Goal: Communication & Community: Answer question/provide support

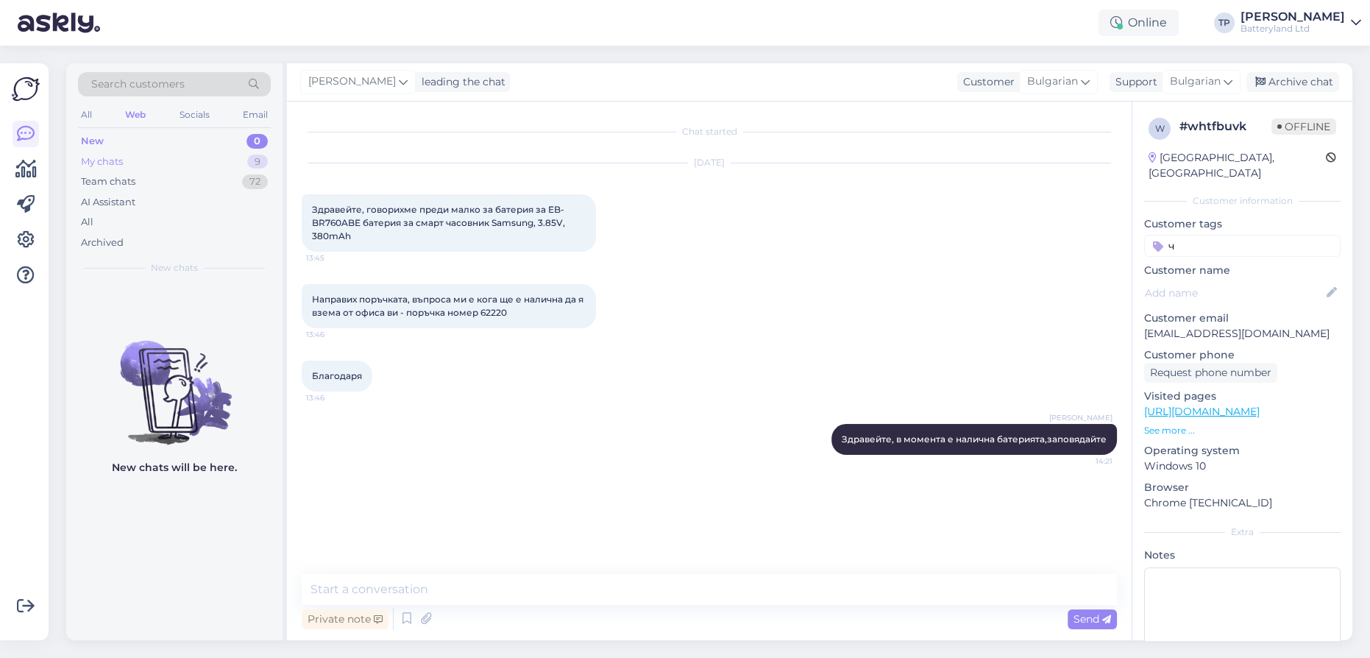
click at [236, 165] on div "My chats 9" at bounding box center [174, 162] width 193 height 21
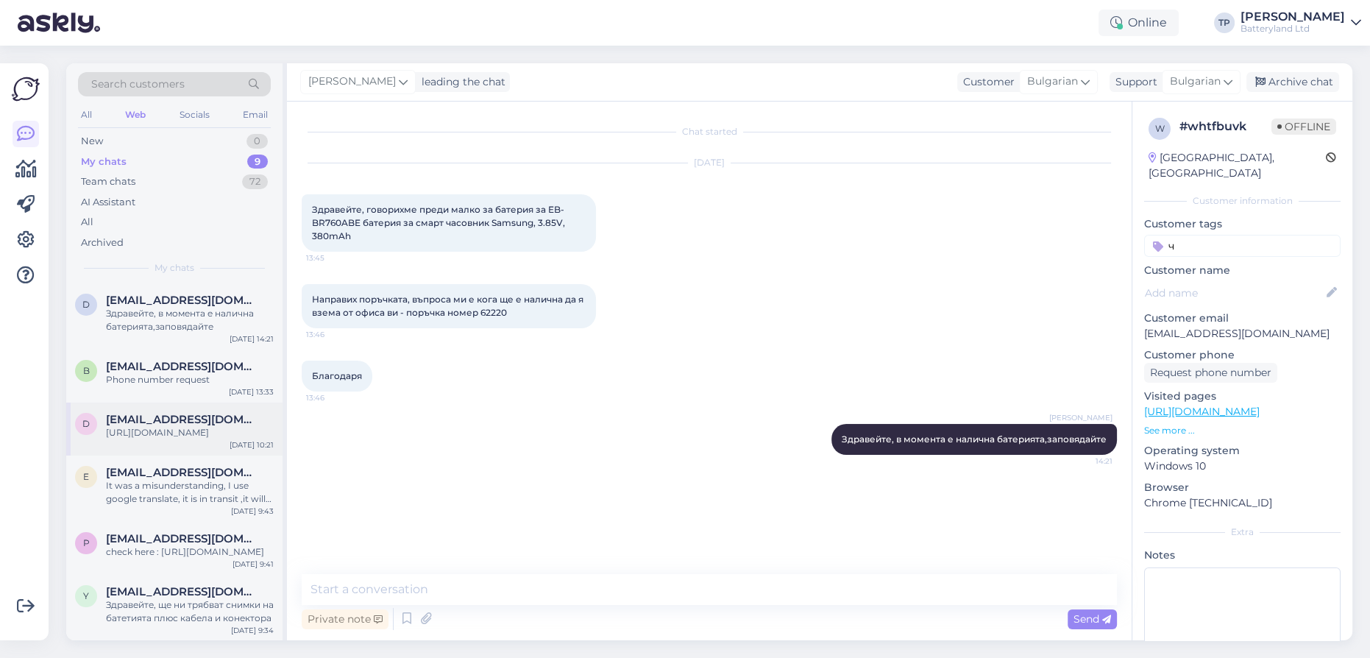
click at [192, 421] on div "d [EMAIL_ADDRESS][DOMAIN_NAME] [URL][DOMAIN_NAME] [DATE] 10:21" at bounding box center [174, 428] width 216 height 53
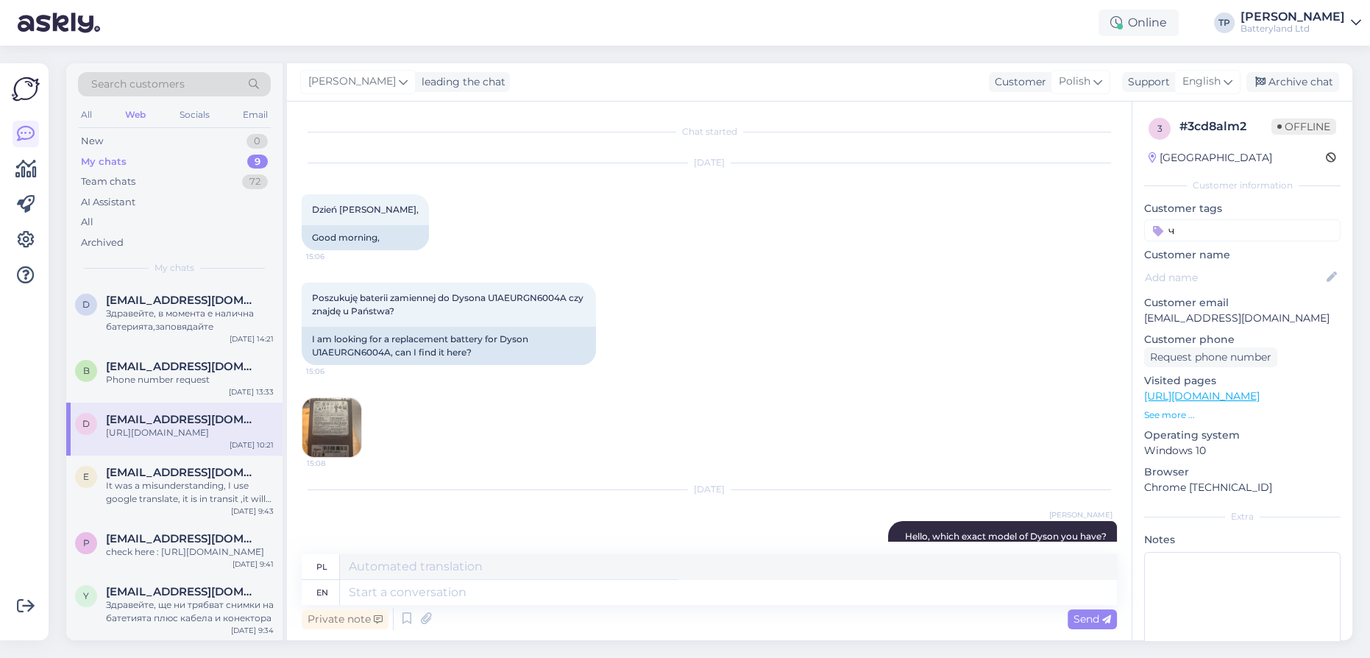
scroll to position [563, 0]
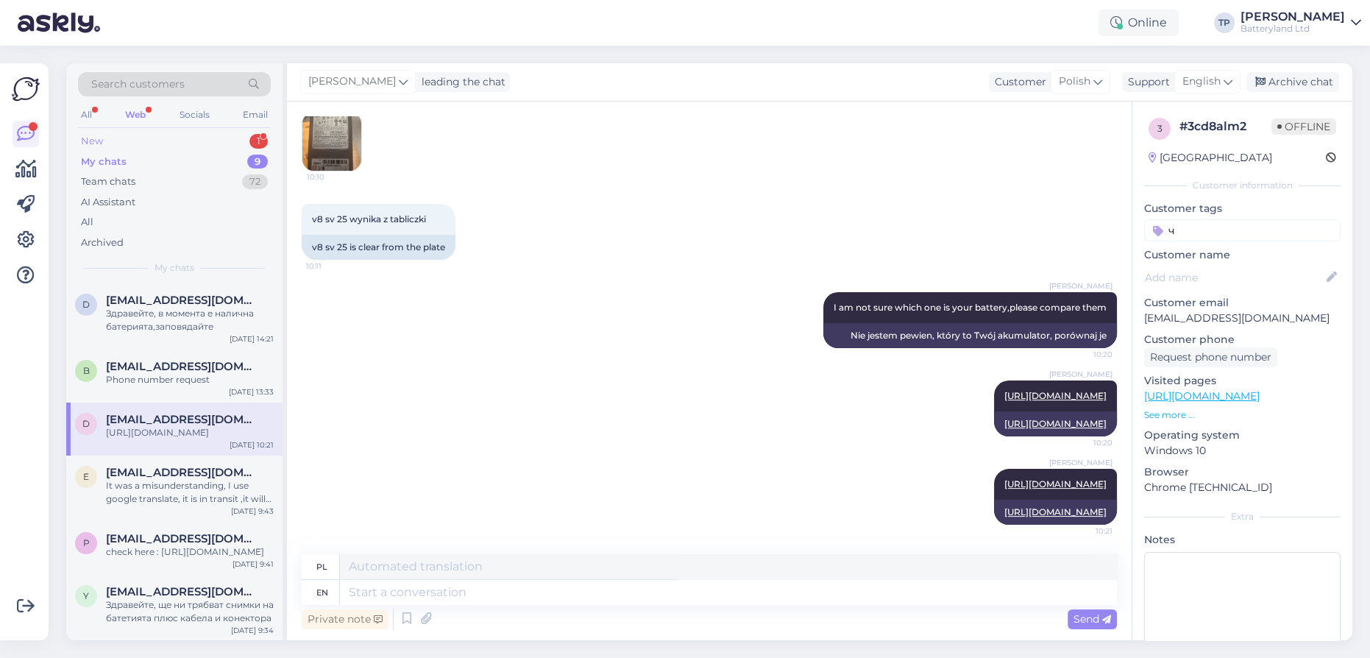
click at [223, 138] on div "New 1" at bounding box center [174, 141] width 193 height 21
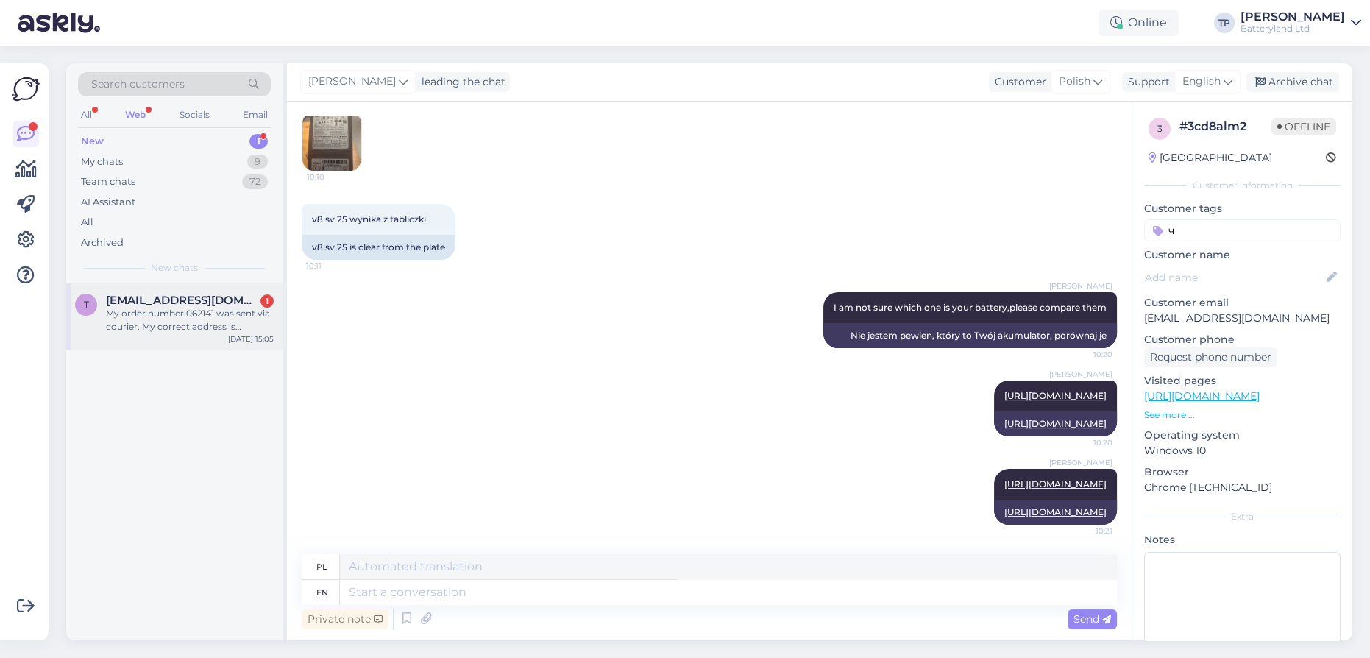
click at [199, 302] on span "[EMAIL_ADDRESS][DOMAIN_NAME]" at bounding box center [182, 300] width 153 height 13
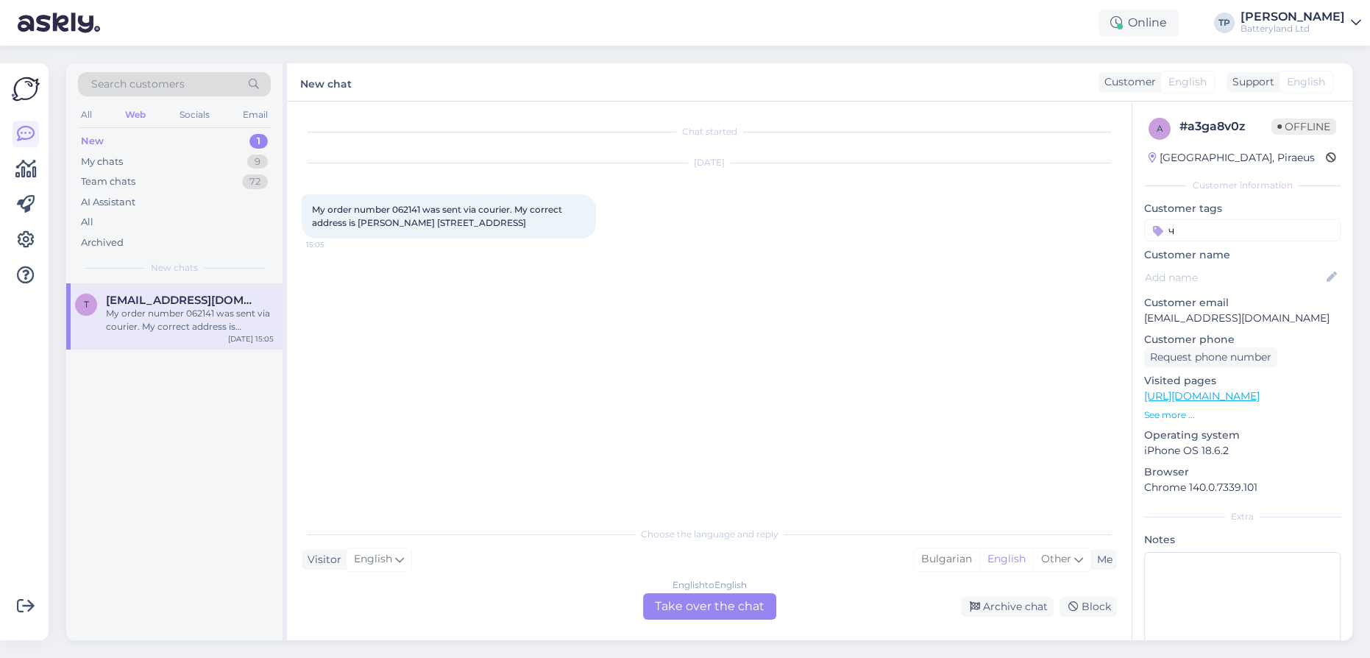
scroll to position [0, 0]
click at [700, 611] on div "English to English Take over the chat" at bounding box center [709, 606] width 133 height 26
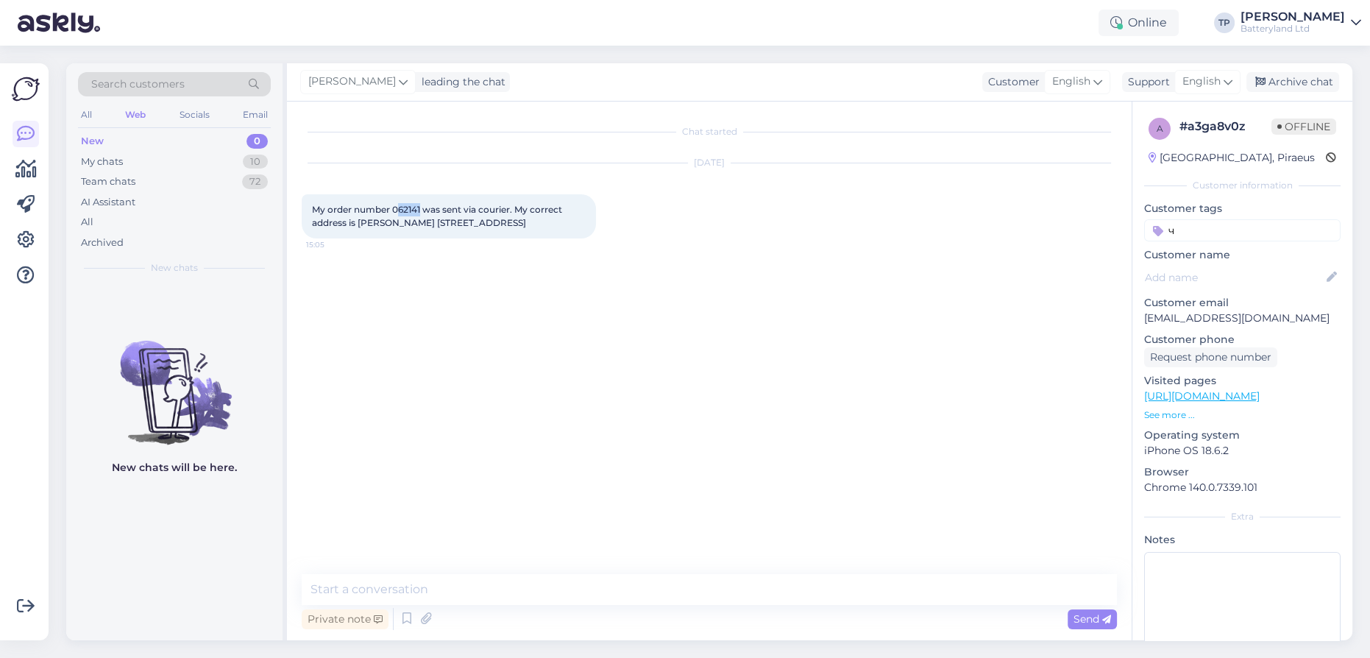
drag, startPoint x: 398, startPoint y: 206, endPoint x: 422, endPoint y: 205, distance: 24.3
click at [422, 205] on span "My order number 062141 was sent via courier. My correct address is [PERSON_NAME…" at bounding box center [438, 216] width 252 height 24
copy span "62141"
click at [439, 591] on textarea at bounding box center [709, 589] width 815 height 31
type textarea "h"
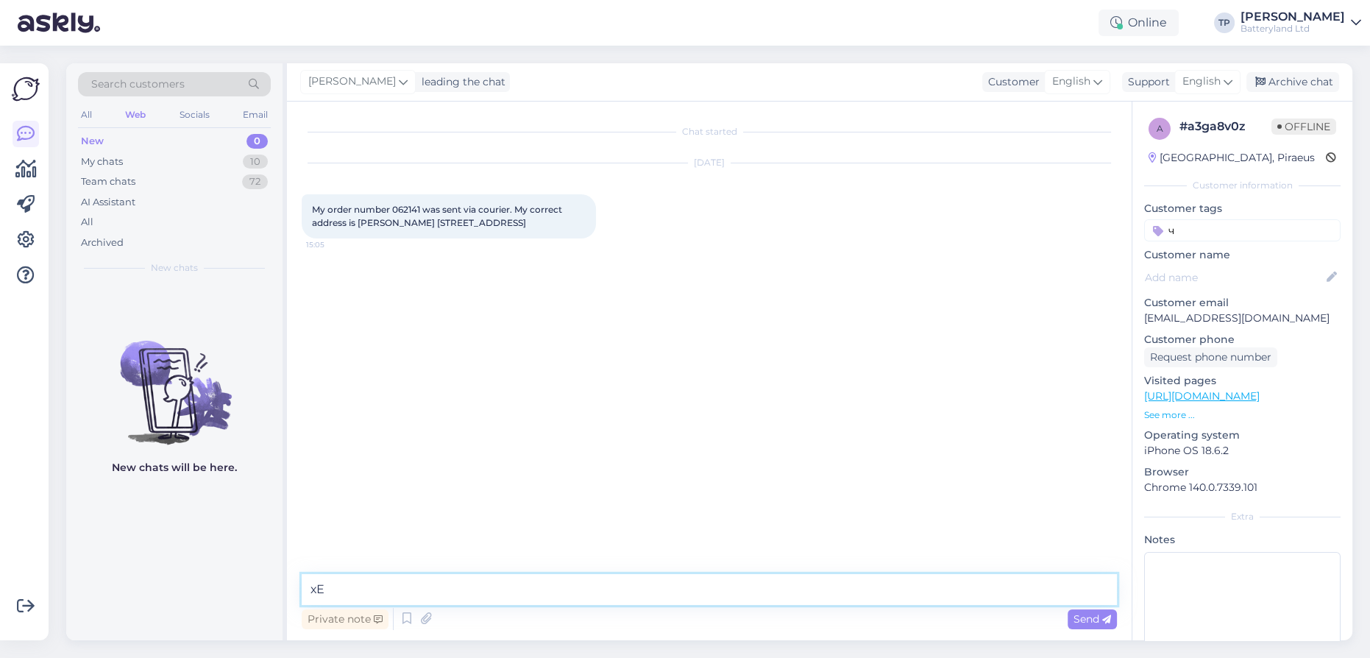
type textarea "х"
type textarea "h"
type textarea "Hello, we have send the battery to the delivery address that you provided us"
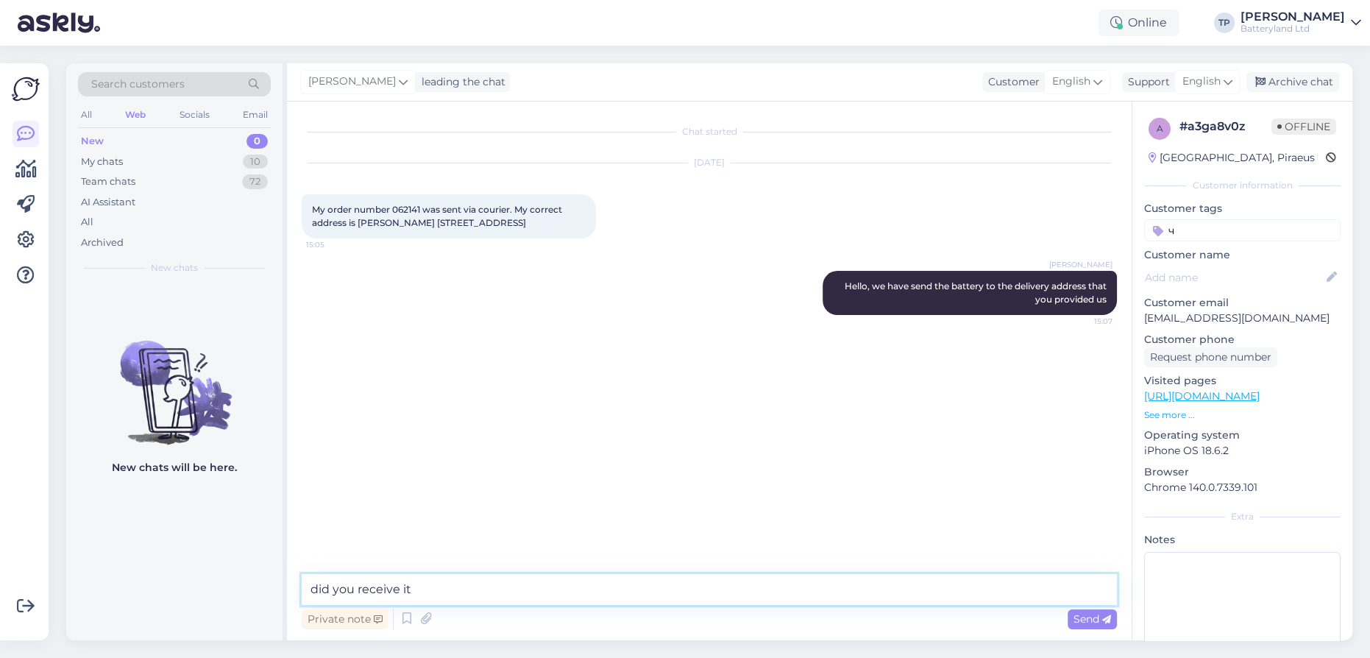
type textarea "did you receive it?"
paste textarea "Geniki"
paste textarea "5056408055"
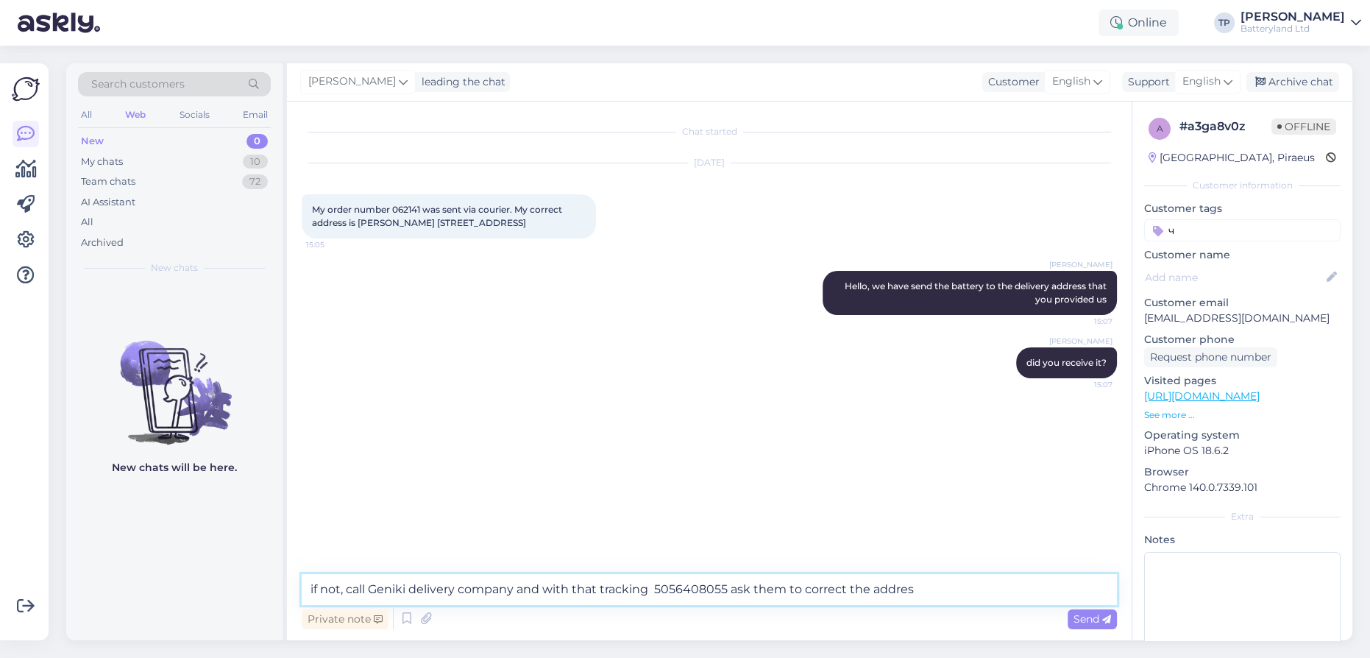
type textarea "if not, call Geniki delivery company and with that tracking 5056408055 ask them…"
